Goal: Task Accomplishment & Management: Complete application form

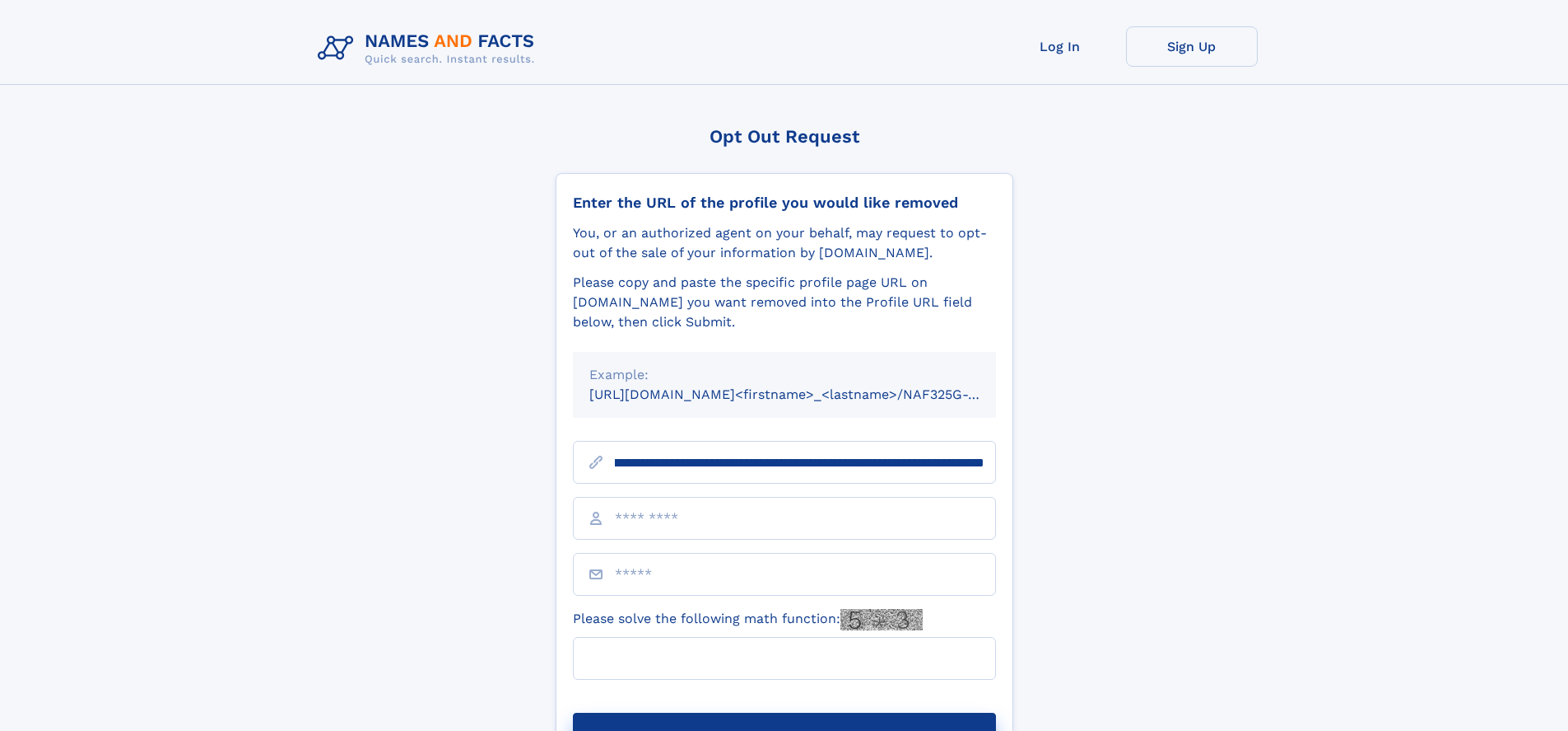
scroll to position [0, 218]
type input "**********"
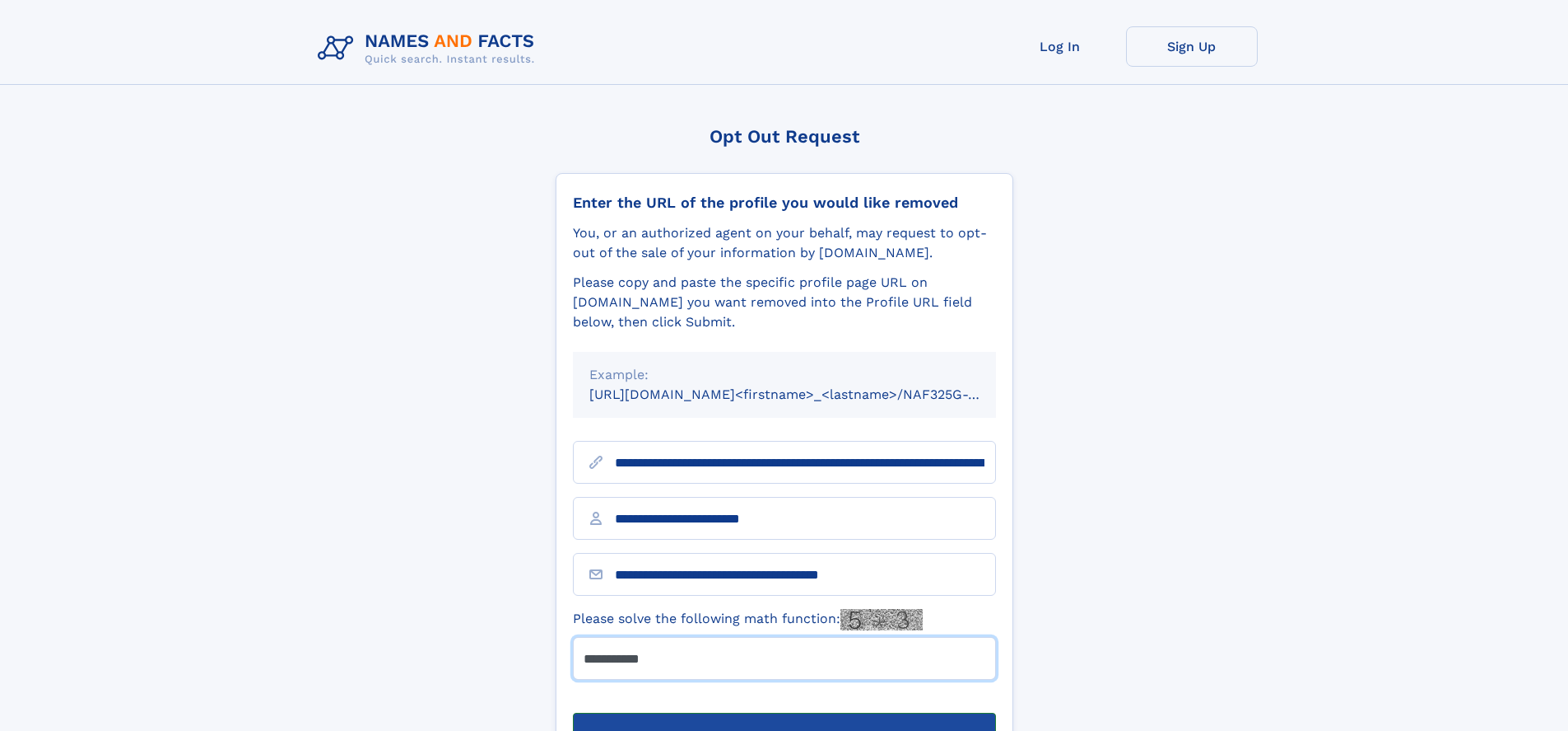
type input "*******"
click at [784, 713] on button "Submit Opt Out Request" at bounding box center [784, 739] width 423 height 53
